Goal: Task Accomplishment & Management: Manage account settings

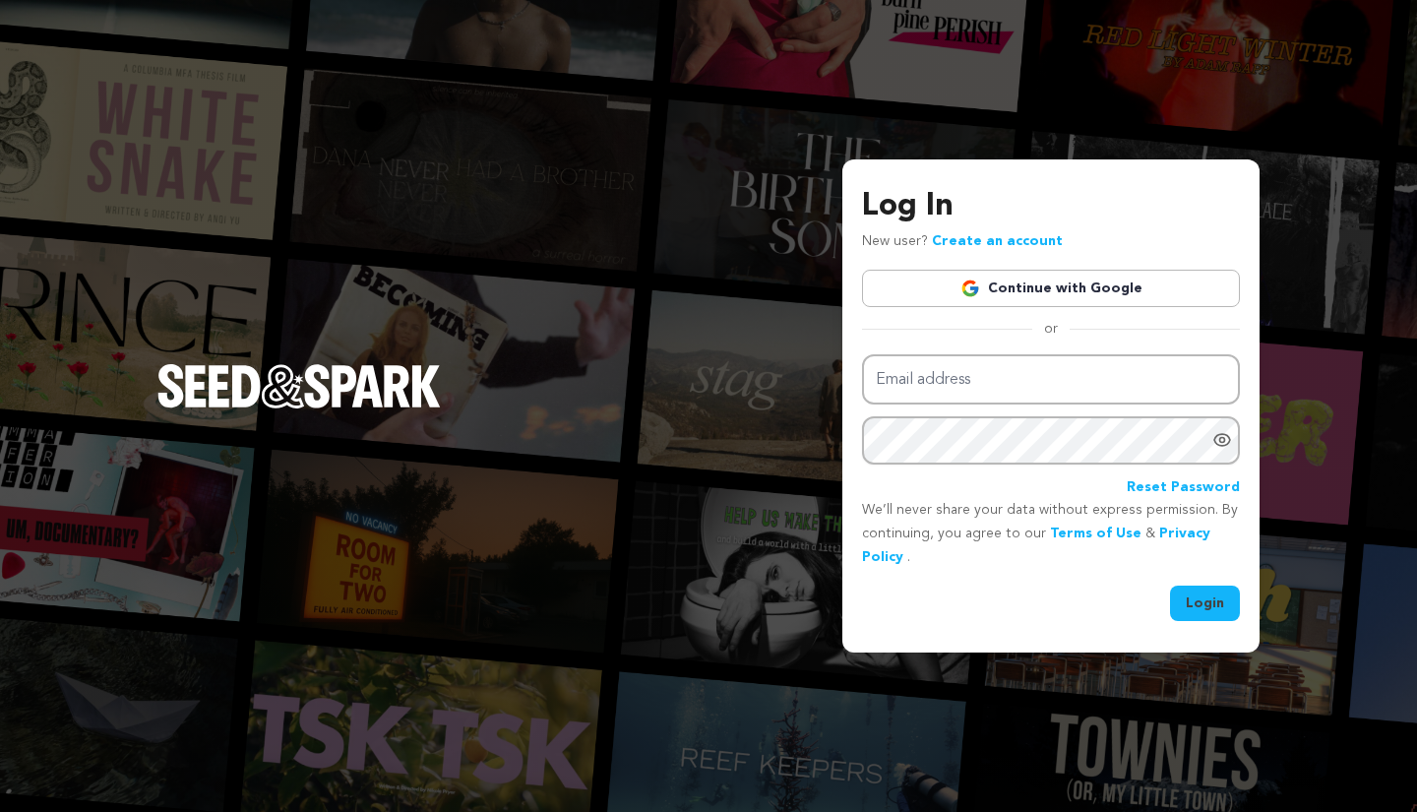
click at [1077, 281] on link "Continue with Google" at bounding box center [1051, 288] width 378 height 37
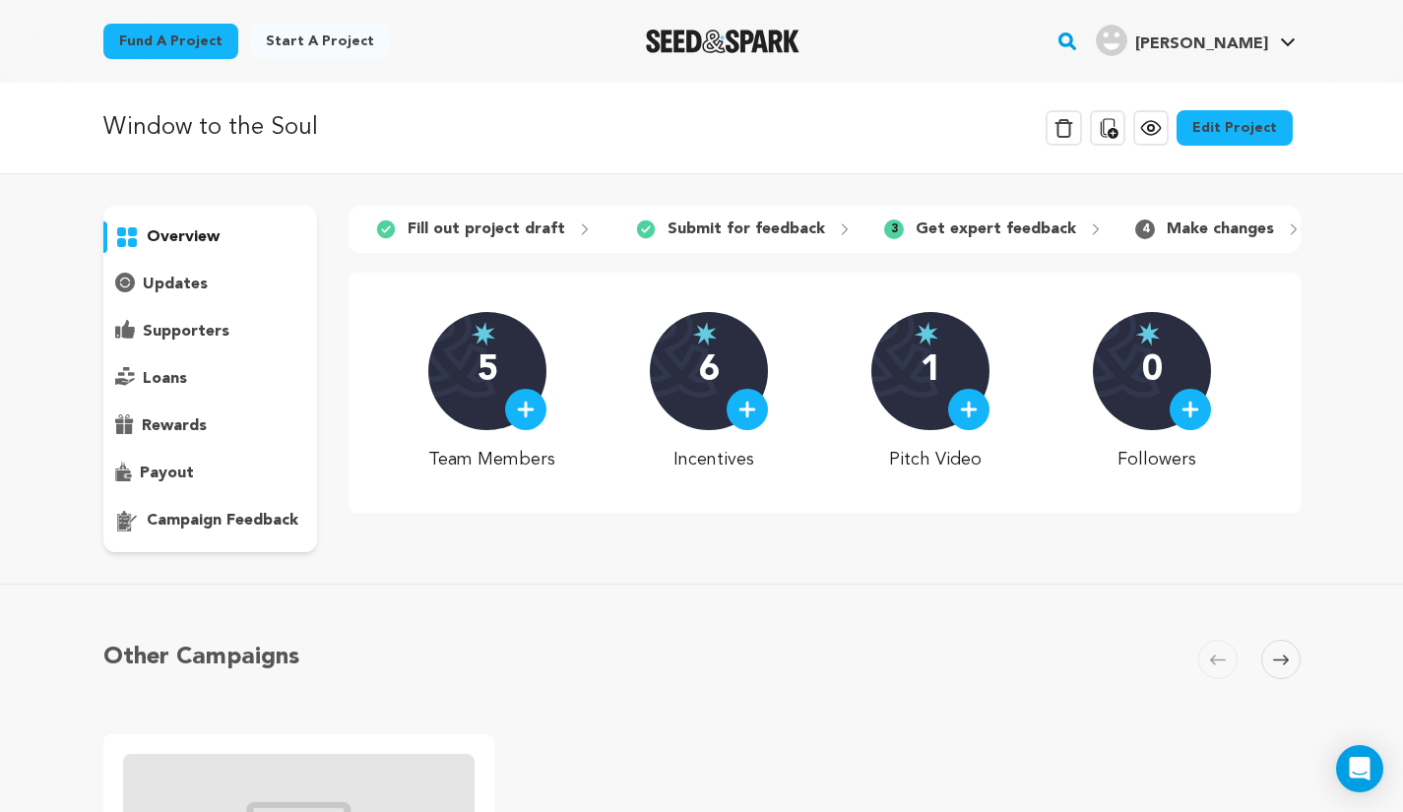
click at [1166, 233] on p "Make changes" at bounding box center [1219, 230] width 107 height 24
click at [223, 523] on p "campaign feedback" at bounding box center [223, 521] width 152 height 24
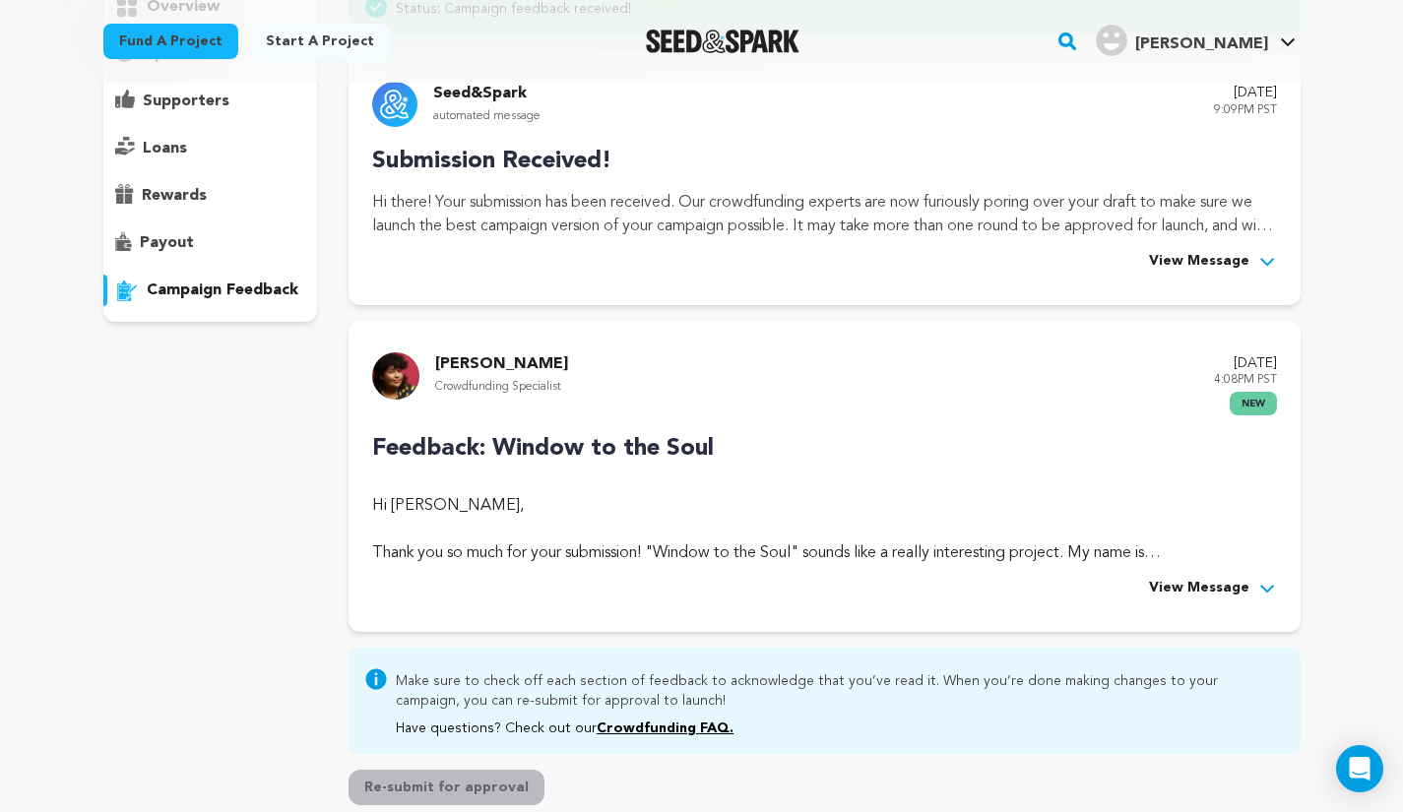
scroll to position [229, 0]
click at [1244, 593] on span "View Message" at bounding box center [1199, 590] width 100 height 24
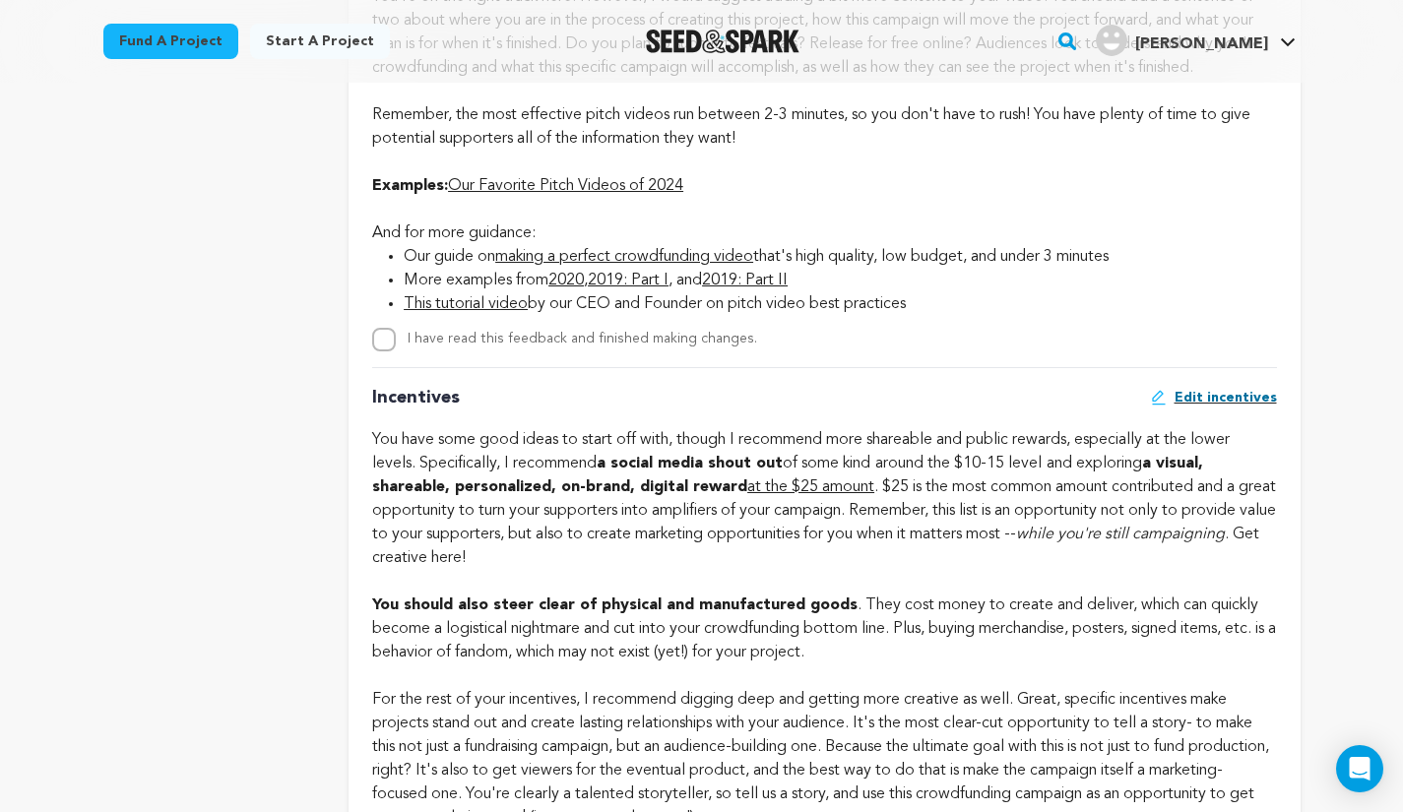
scroll to position [1429, 0]
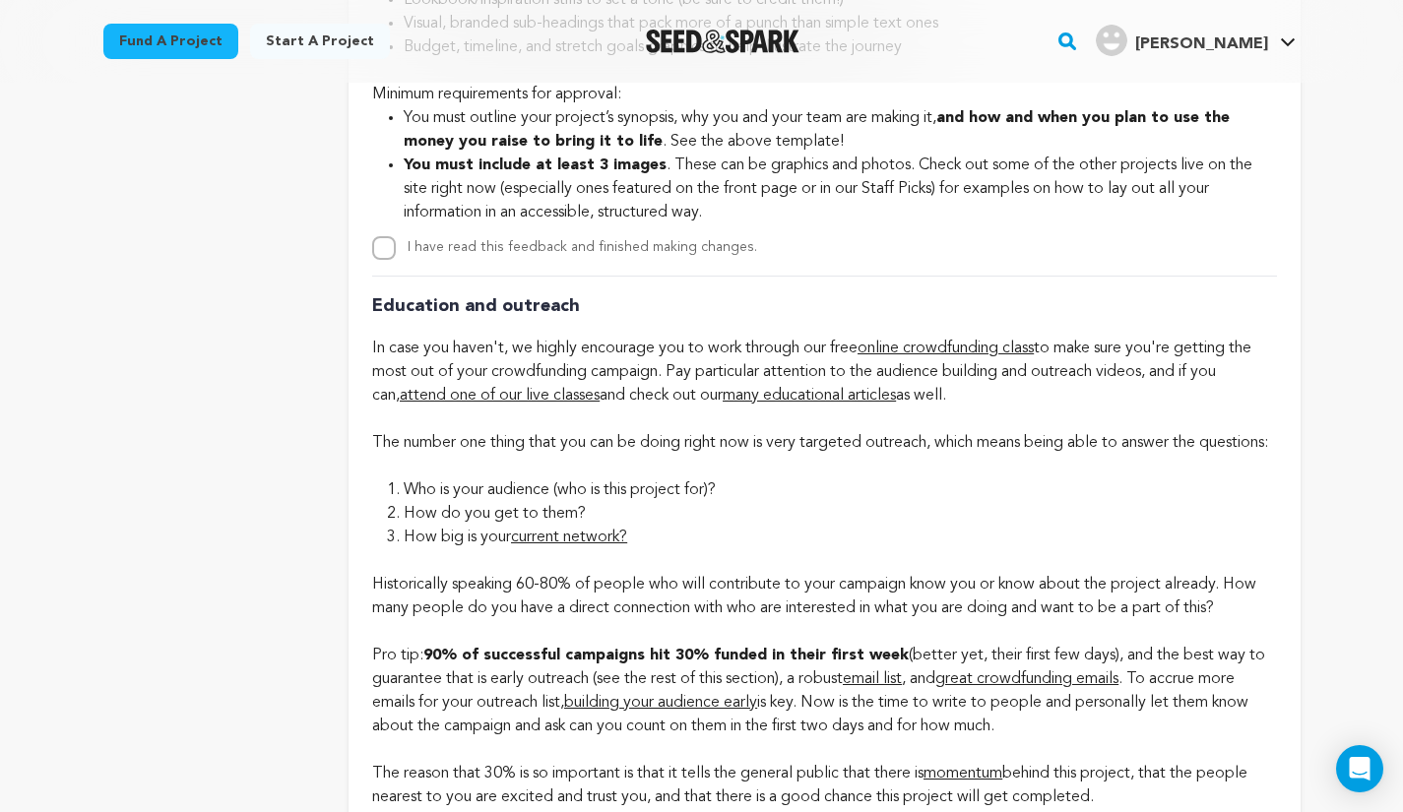
scroll to position [4542, 0]
